Goal: Task Accomplishment & Management: Manage account settings

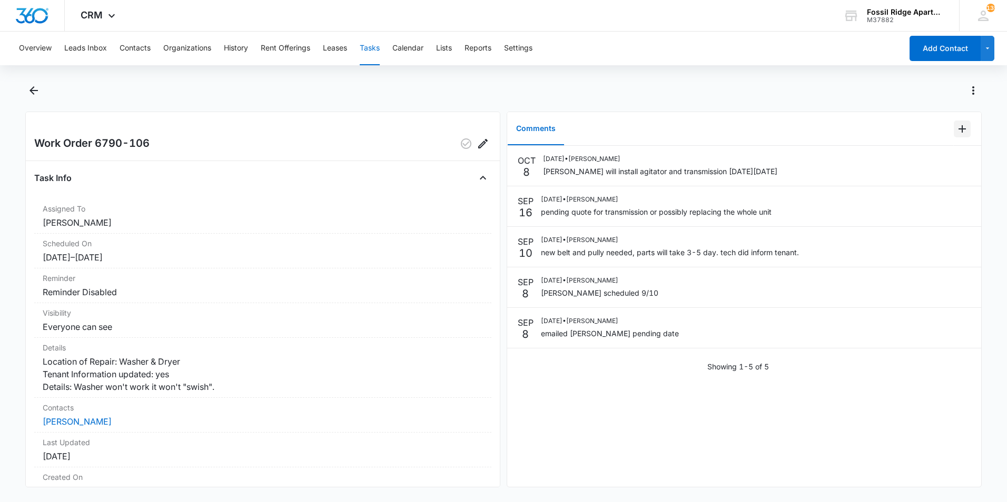
click at [957, 127] on icon "Add Comment" at bounding box center [962, 129] width 13 height 13
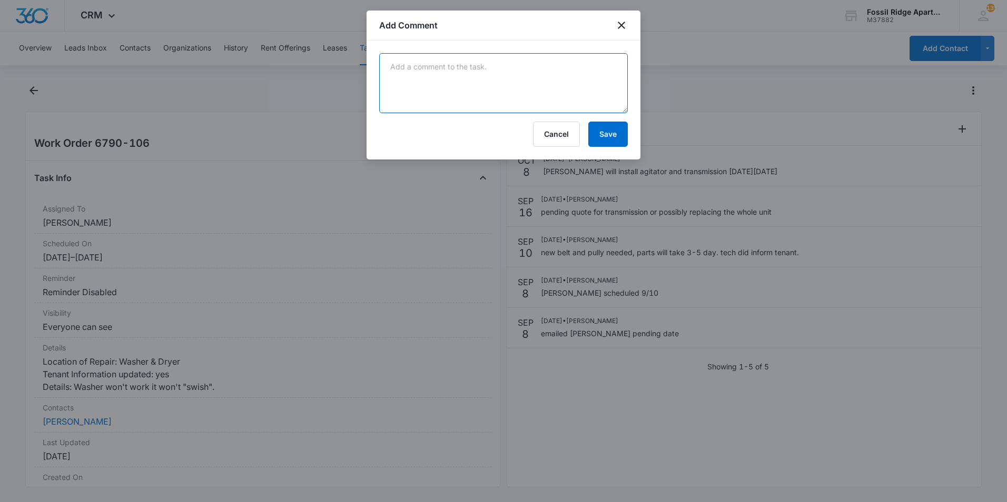
click at [535, 84] on textarea at bounding box center [503, 83] width 249 height 60
type textarea "Replaced the broken W/D with a working one. The broken W/D is in the maintenanc…"
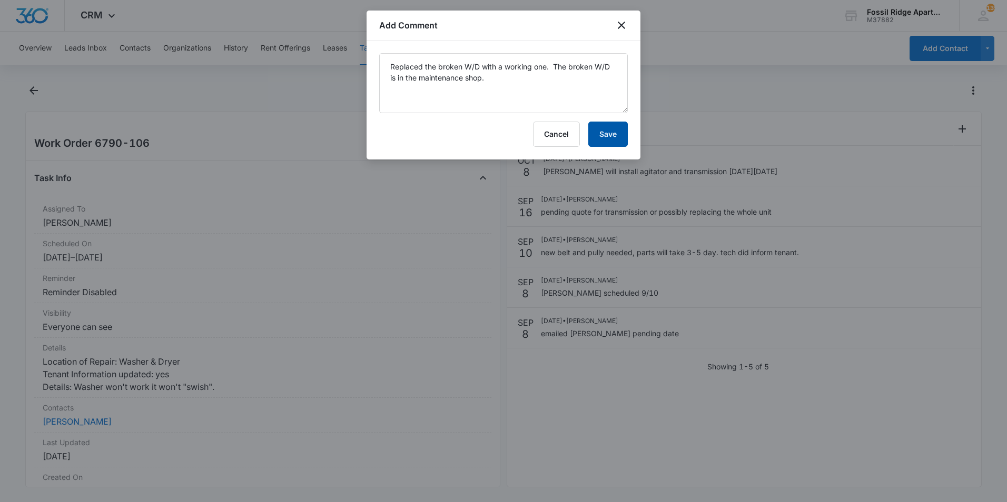
click at [600, 141] on button "Save" at bounding box center [608, 134] width 40 height 25
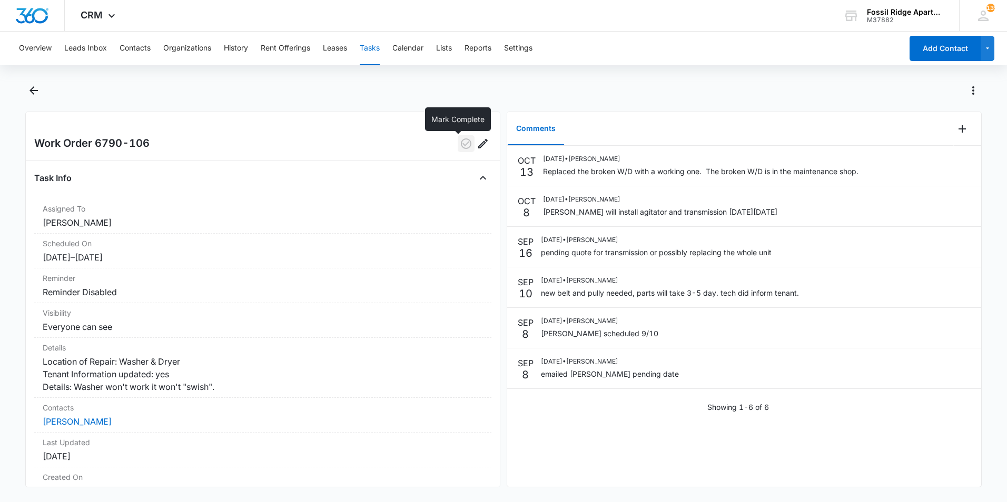
click at [460, 139] on icon "button" at bounding box center [466, 143] width 13 height 13
click at [36, 88] on icon "Back" at bounding box center [33, 90] width 13 height 13
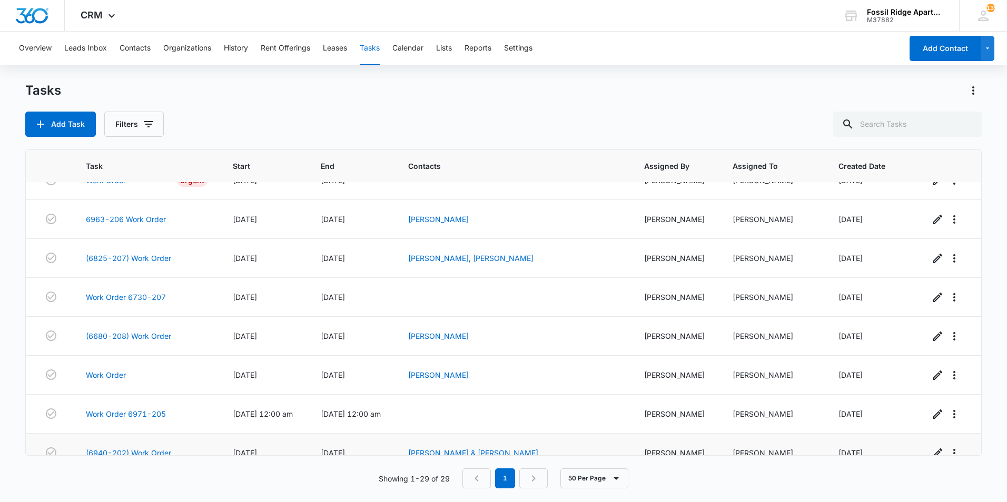
scroll to position [857, 0]
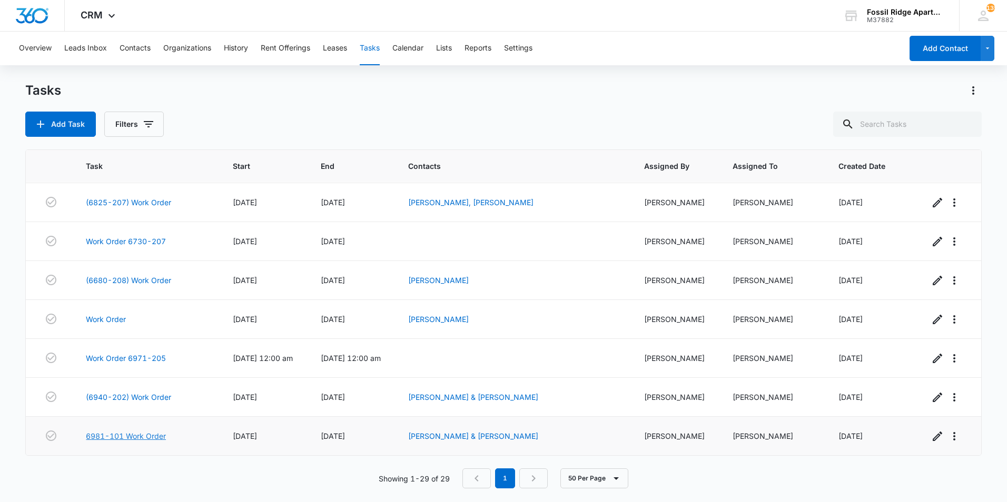
click at [137, 435] on link "6981-101 Work Order" at bounding box center [126, 436] width 80 height 11
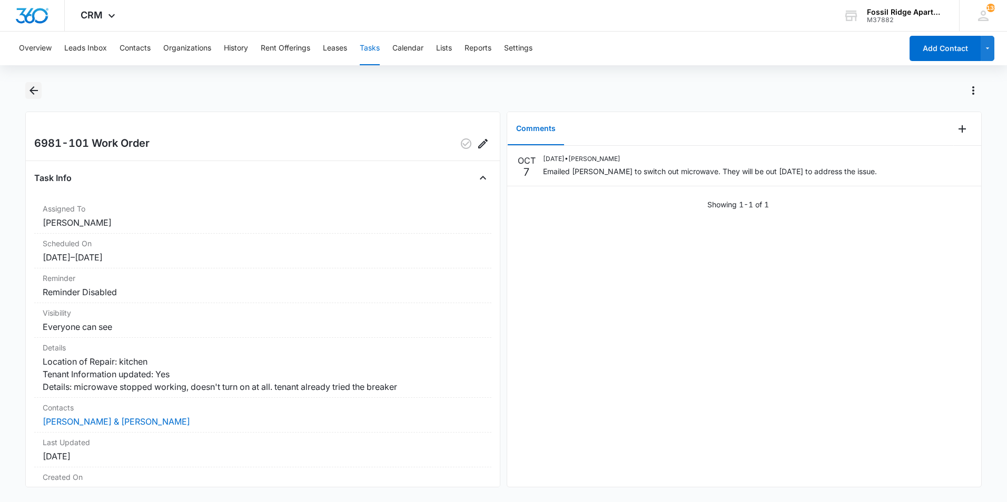
click at [30, 91] on icon "Back" at bounding box center [33, 90] width 8 height 8
